Goal: Transaction & Acquisition: Book appointment/travel/reservation

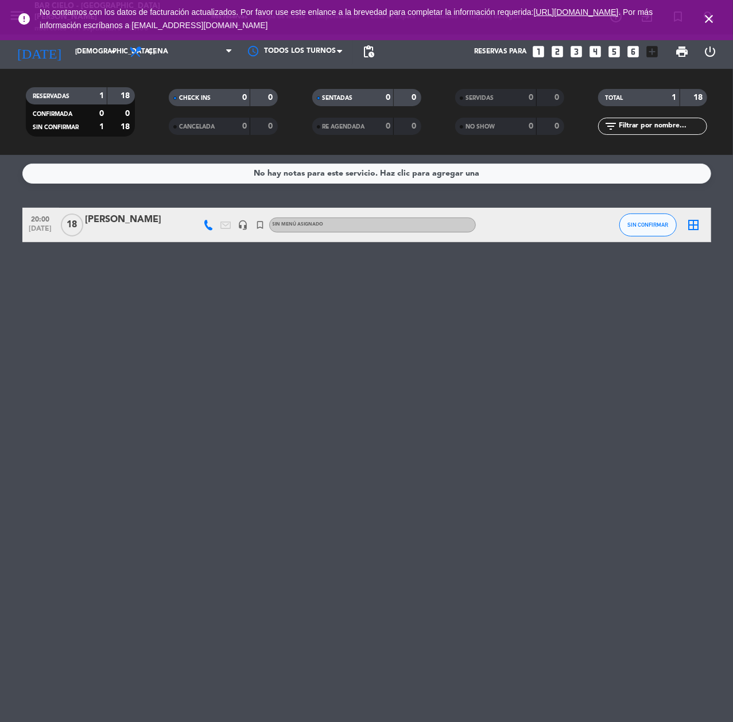
click at [635, 51] on icon "looks_6" at bounding box center [632, 51] width 15 height 15
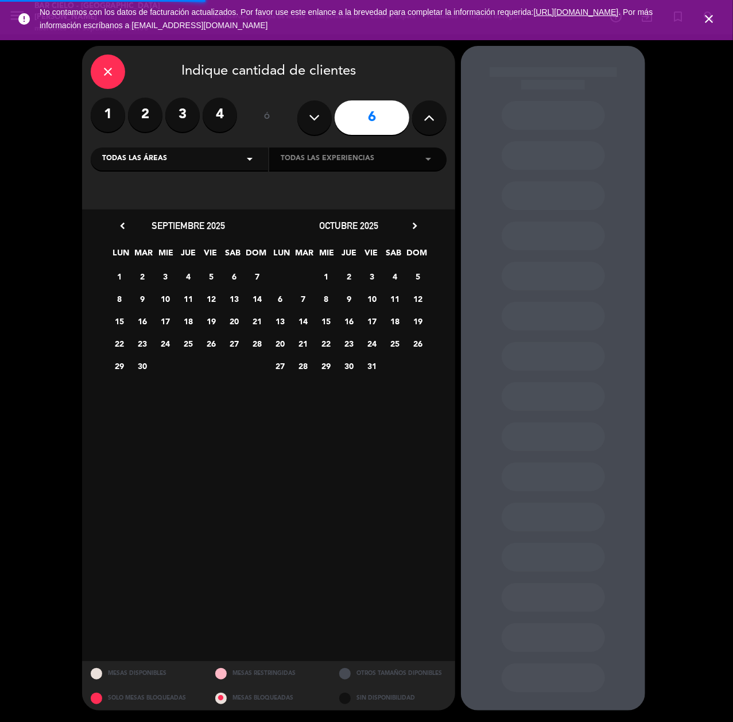
click at [442, 113] on button at bounding box center [429, 117] width 34 height 34
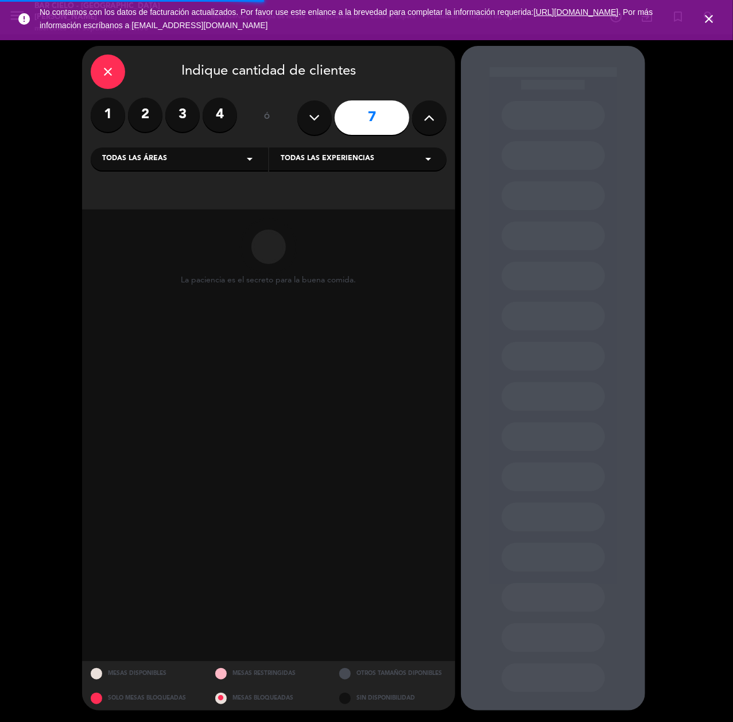
click at [442, 113] on button at bounding box center [429, 117] width 34 height 34
click at [442, 112] on button at bounding box center [429, 117] width 34 height 34
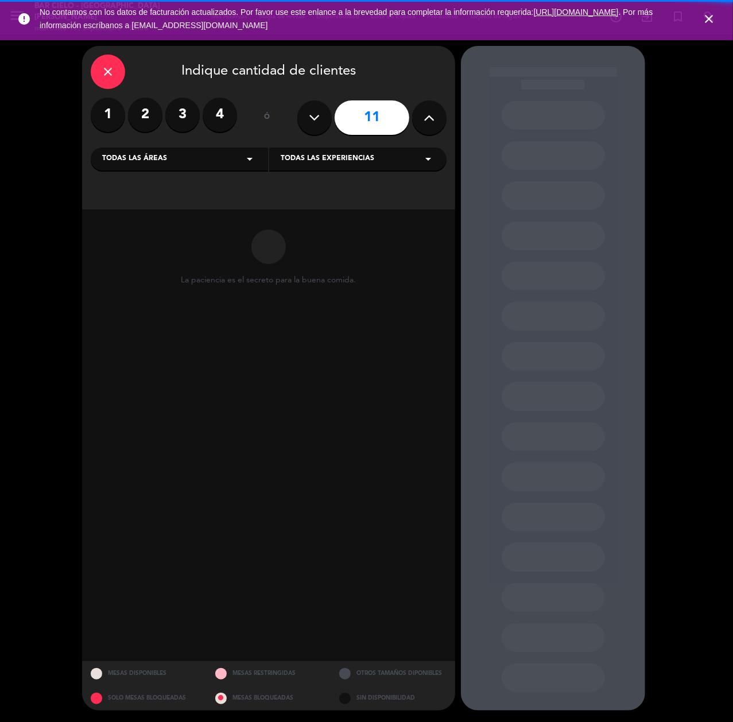
type input "12"
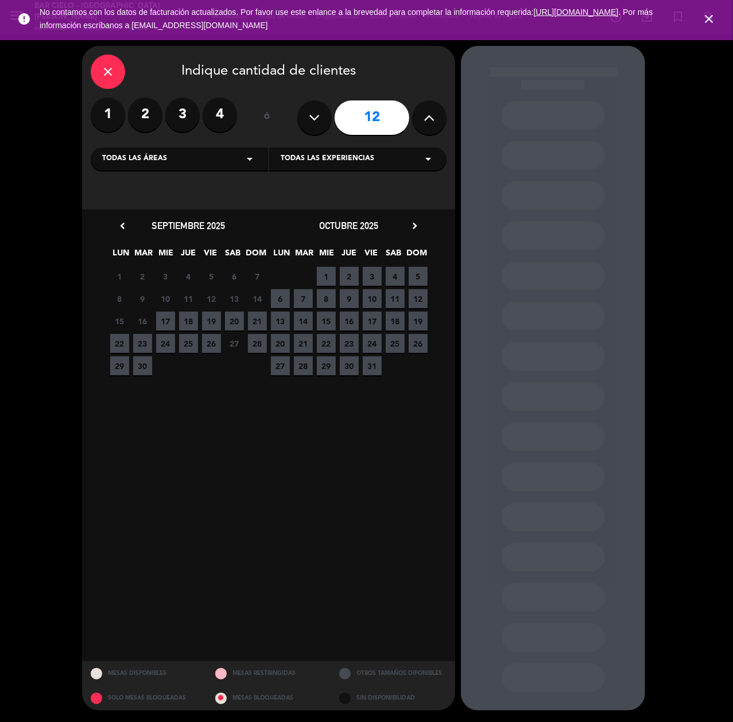
click at [391, 300] on span "11" at bounding box center [395, 298] width 19 height 19
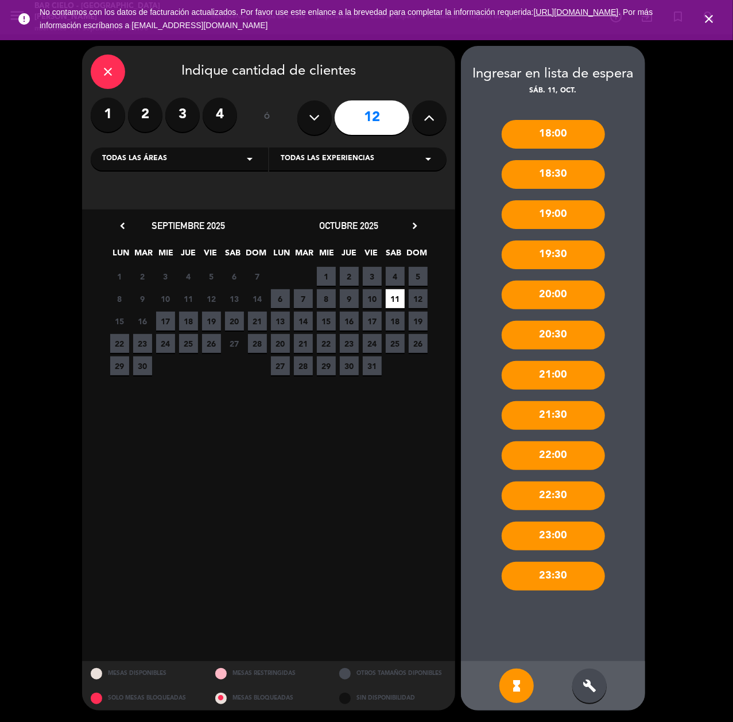
drag, startPoint x: 598, startPoint y: 686, endPoint x: 600, endPoint y: 670, distance: 16.2
click at [600, 683] on div "build" at bounding box center [589, 685] width 34 height 34
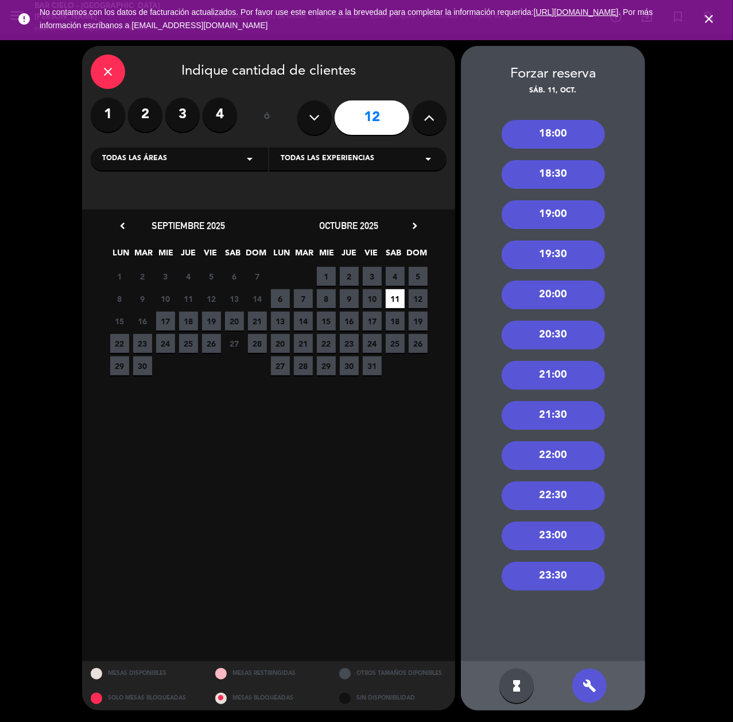
drag, startPoint x: 572, startPoint y: 288, endPoint x: 553, endPoint y: 275, distance: 22.8
click at [572, 288] on div "20:00" at bounding box center [552, 295] width 103 height 29
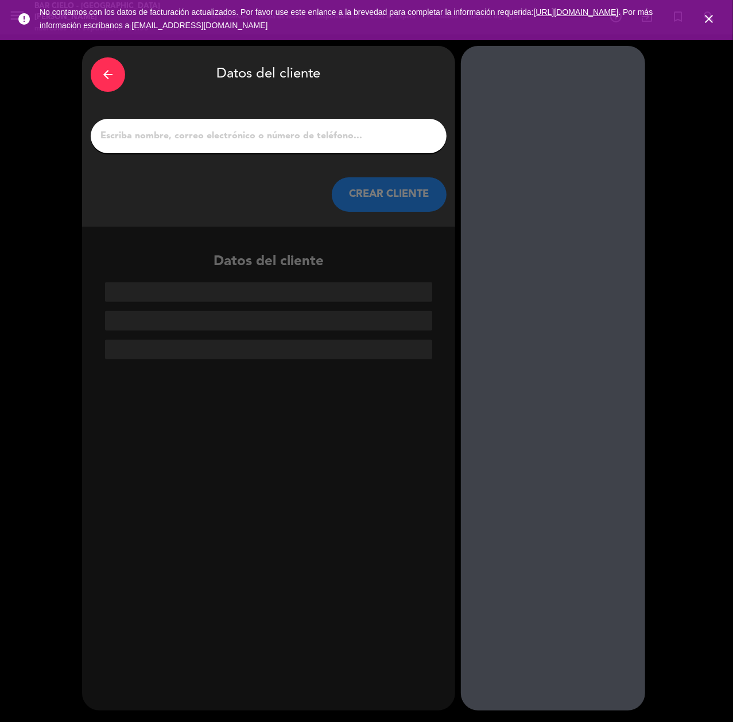
click at [255, 132] on input "1" at bounding box center [268, 136] width 339 height 16
paste input "[PERSON_NAME]"
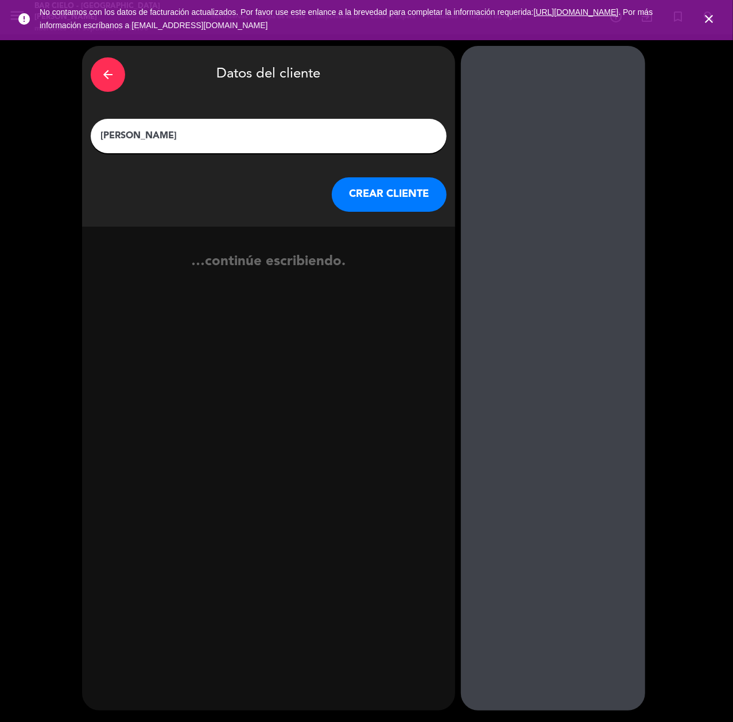
type input "[PERSON_NAME]"
click at [366, 185] on button "CREAR CLIENTE" at bounding box center [389, 194] width 115 height 34
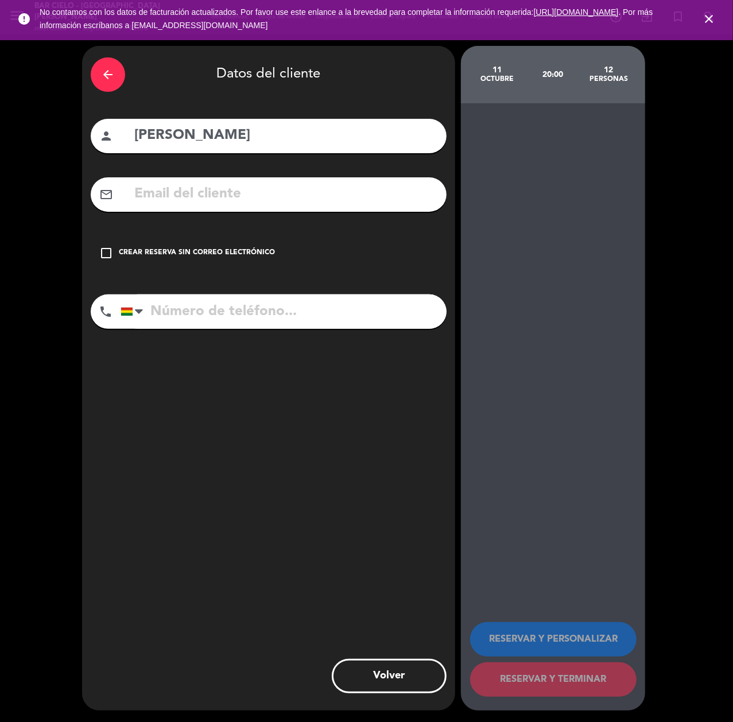
click at [201, 187] on input "text" at bounding box center [285, 194] width 305 height 24
paste input "[EMAIL_ADDRESS][DOMAIN_NAME]"
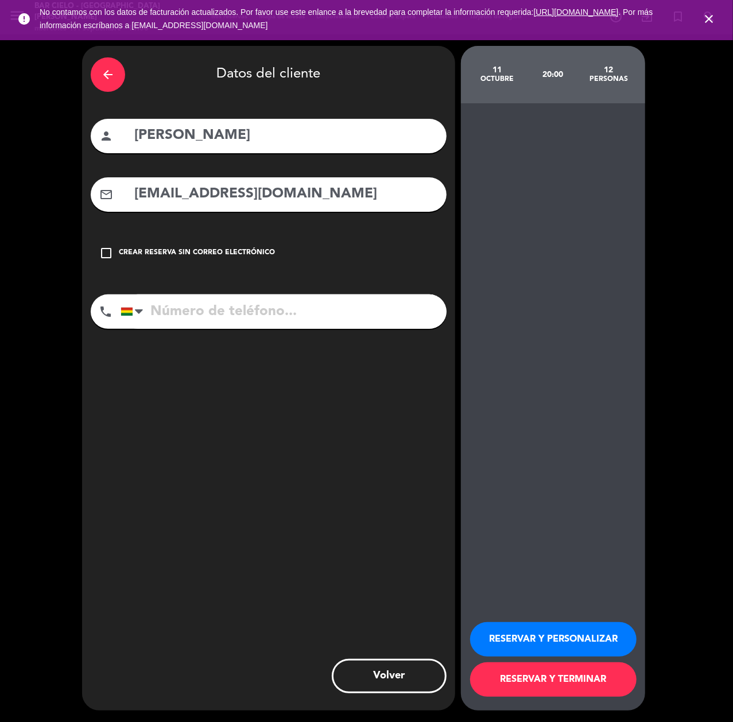
type input "[EMAIL_ADDRESS][DOMAIN_NAME]"
click at [280, 325] on input "tel" at bounding box center [283, 311] width 326 height 34
paste input "[PHONE_NUMBER]"
type input "[PHONE_NUMBER]"
drag, startPoint x: 521, startPoint y: 634, endPoint x: 513, endPoint y: 631, distance: 8.5
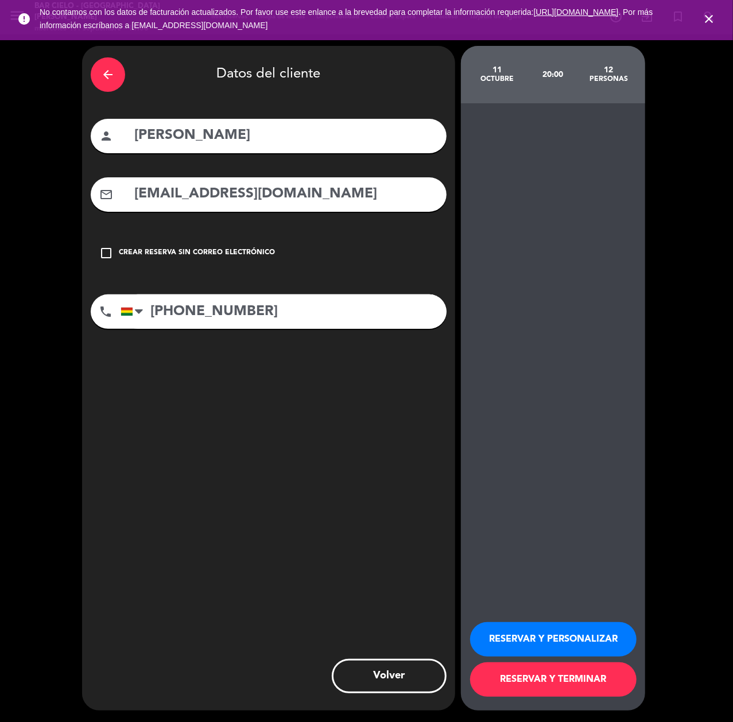
click at [521, 634] on button "RESERVAR Y PERSONALIZAR" at bounding box center [553, 639] width 166 height 34
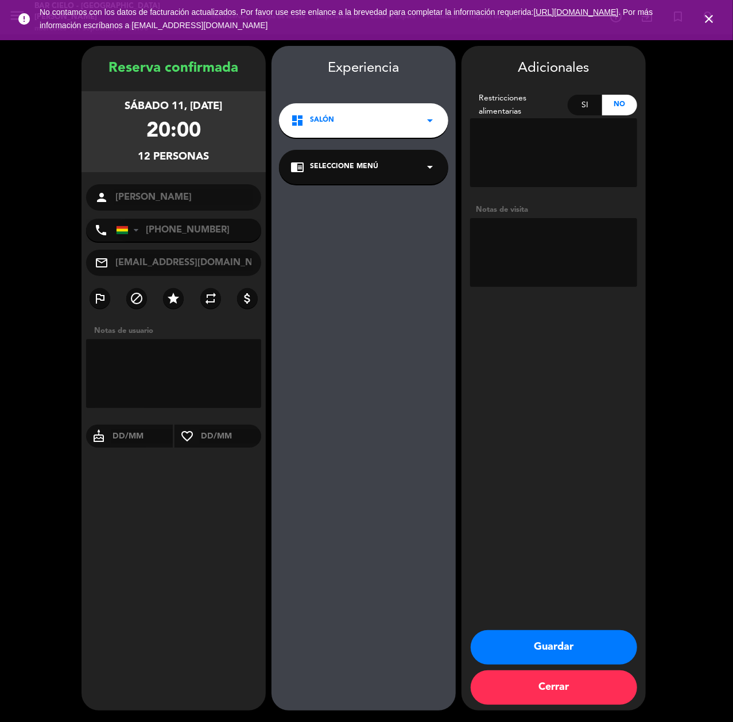
click at [551, 265] on textarea at bounding box center [553, 252] width 167 height 69
type textarea "CUMPLE"
click at [569, 644] on button "Guardar" at bounding box center [554, 647] width 166 height 34
